Goal: Transaction & Acquisition: Purchase product/service

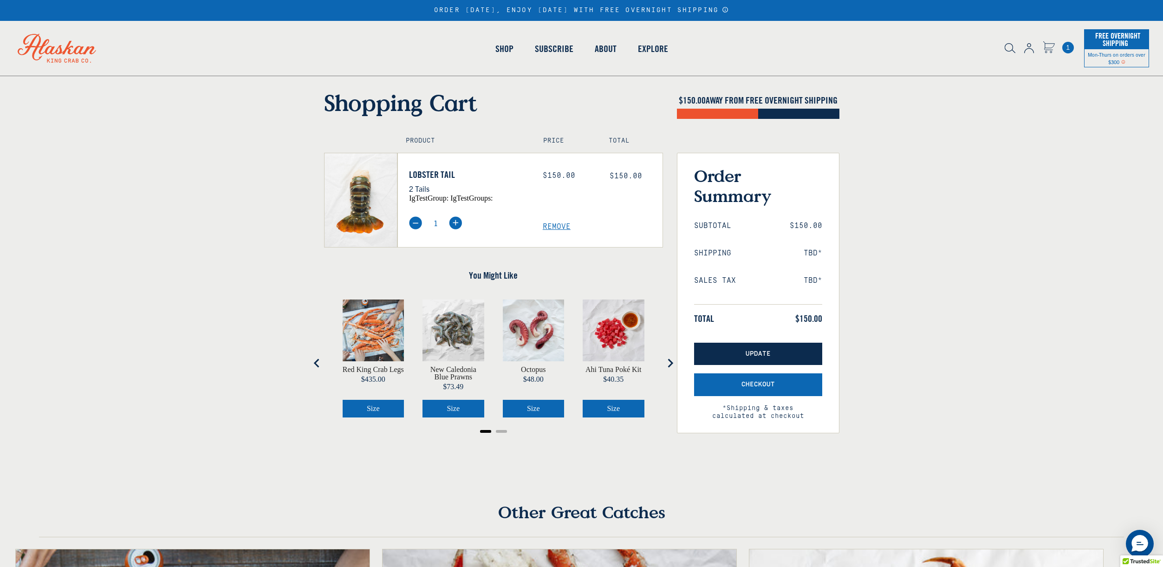
click at [764, 350] on span "Update" at bounding box center [757, 354] width 25 height 8
click at [770, 381] on span "Checkout" at bounding box center [757, 385] width 33 height 8
